Goal: Information Seeking & Learning: Find specific fact

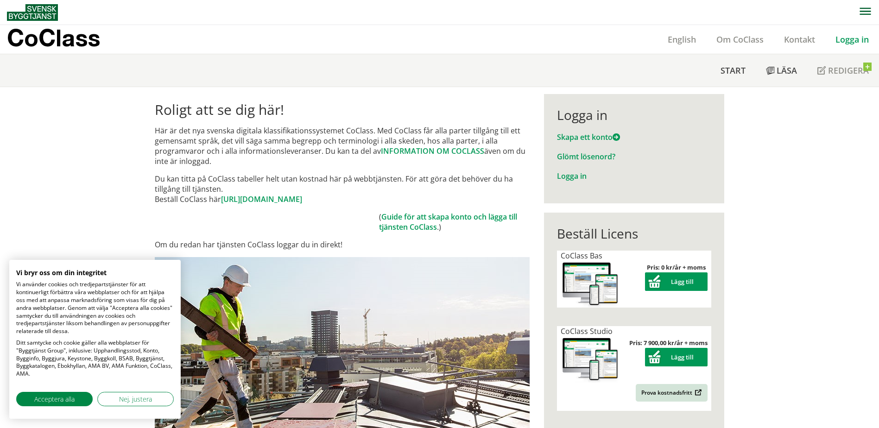
click at [560, 184] on div "Logga in Skapa ett konto Glömt lösenord? Logga in" at bounding box center [634, 148] width 180 height 109
click at [566, 173] on link "Logga in" at bounding box center [572, 176] width 30 height 10
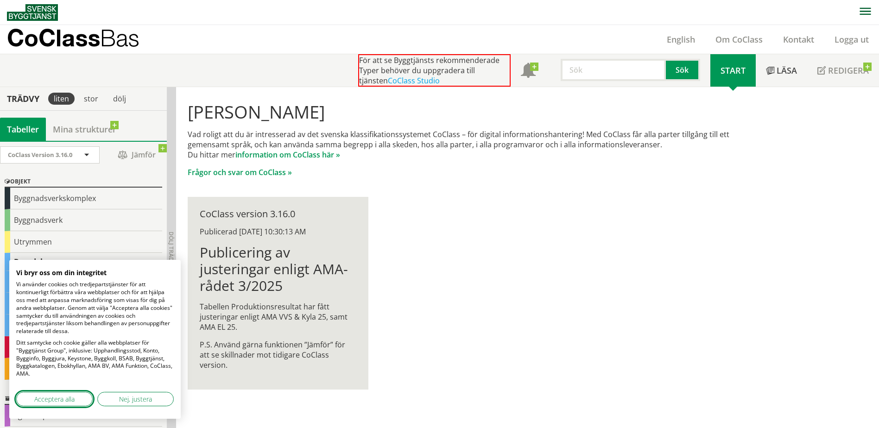
click at [56, 397] on span "Acceptera alla" at bounding box center [54, 399] width 40 height 10
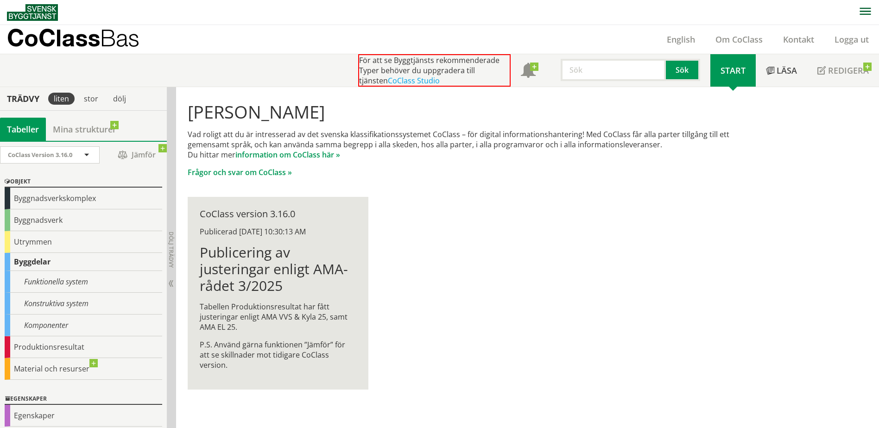
click at [611, 62] on input "text" at bounding box center [613, 70] width 105 height 22
drag, startPoint x: 0, startPoint y: 0, endPoint x: 587, endPoint y: 72, distance: 590.9
click at [597, 75] on input "text" at bounding box center [613, 70] width 105 height 22
click at [616, 92] on div "luftbehandlingsaggregat" at bounding box center [611, 89] width 97 height 14
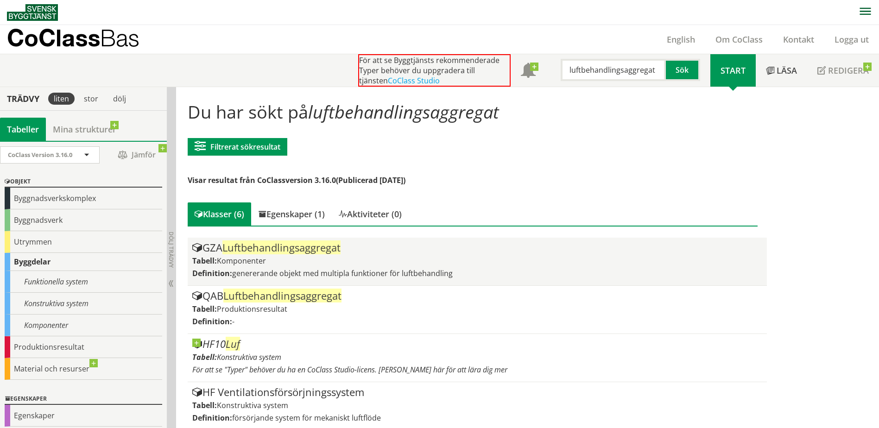
type input "luftbehandlingsaggregat"
click at [281, 250] on span "Luftbehandlingsaggregat" at bounding box center [281, 247] width 118 height 14
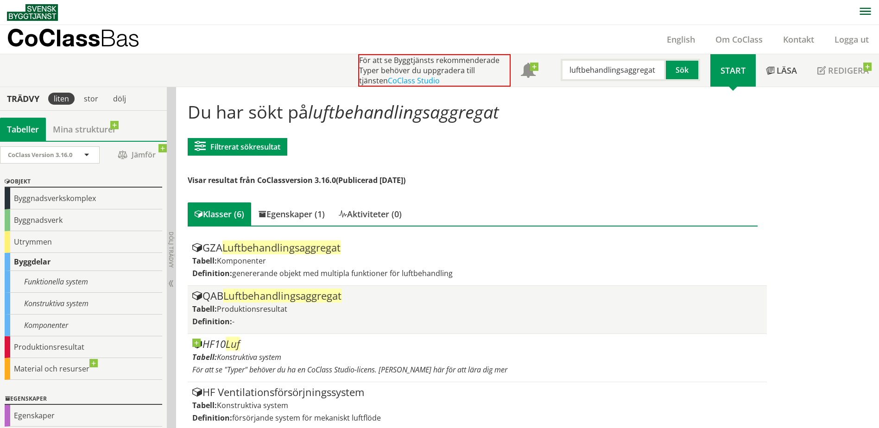
click at [263, 292] on span "Luftbehandlingsaggregat" at bounding box center [282, 296] width 118 height 14
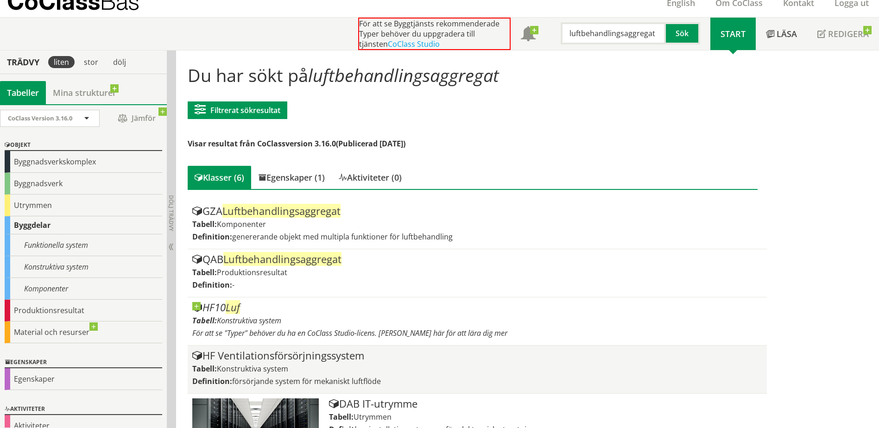
scroll to position [36, 0]
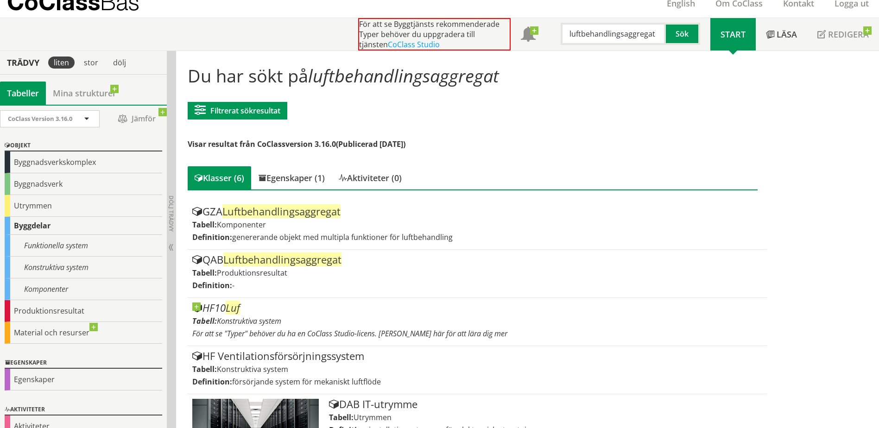
click at [617, 79] on h1 "Du har sökt på luftbehandlingsaggregat" at bounding box center [472, 75] width 569 height 20
click at [438, 72] on span "luftbehandlingsaggregat" at bounding box center [403, 75] width 191 height 24
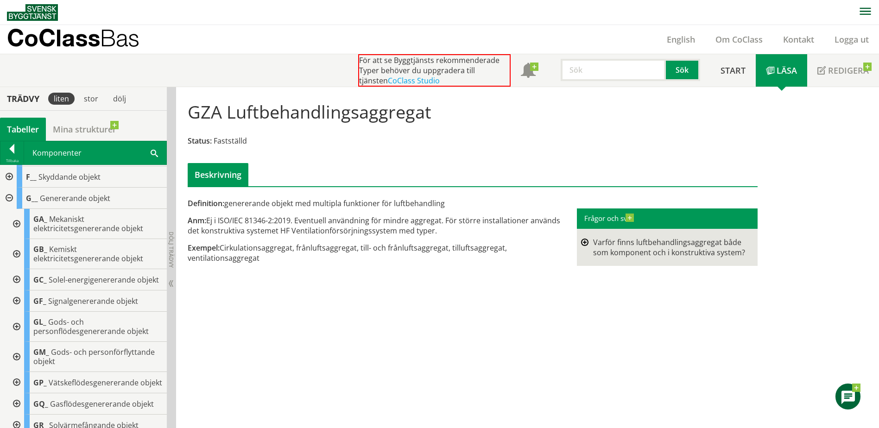
scroll to position [46, 0]
